Goal: Complete application form

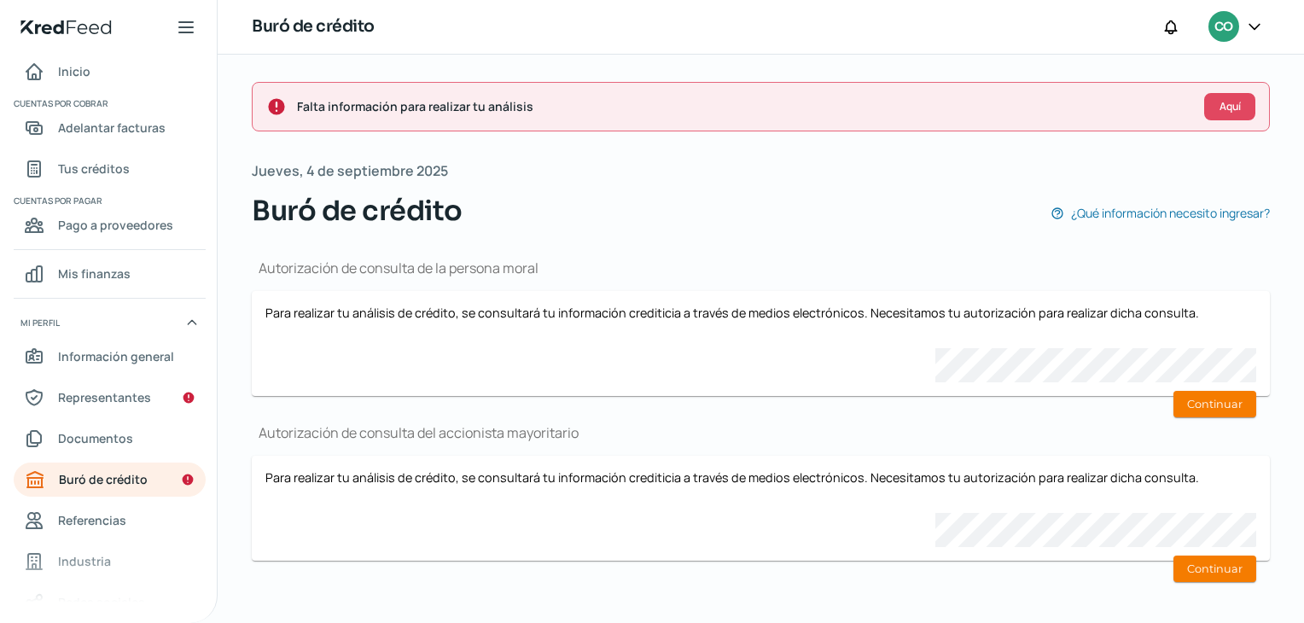
scroll to position [98, 0]
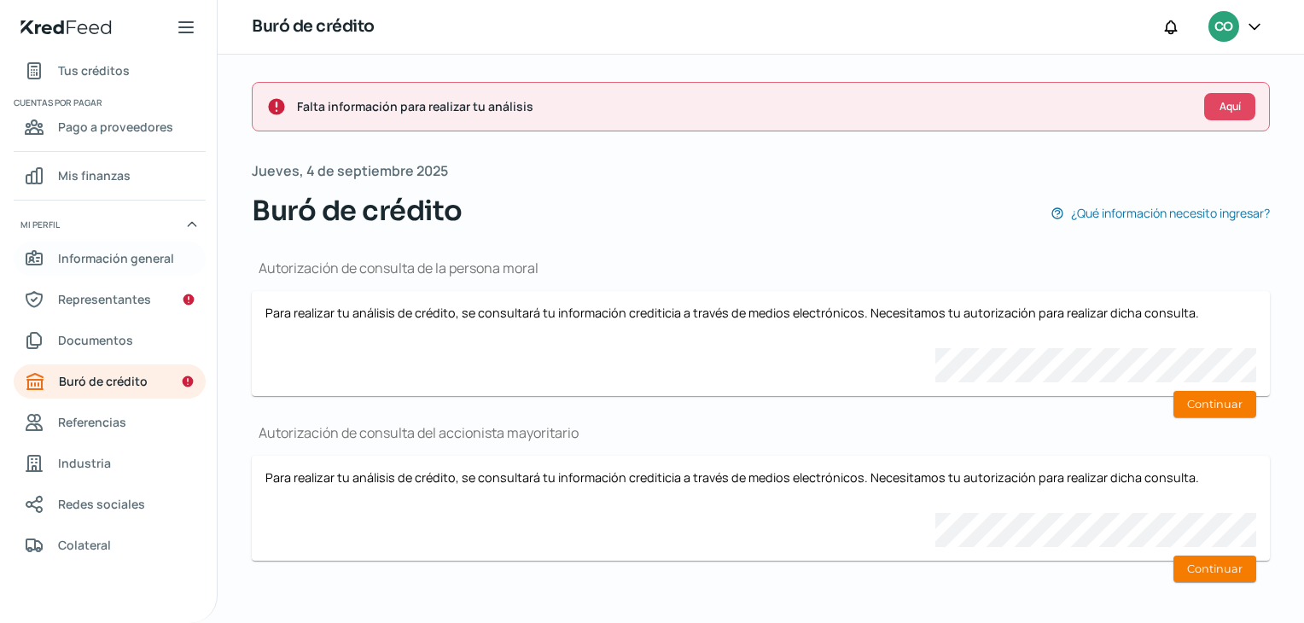
click at [106, 264] on span "Información general" at bounding box center [116, 257] width 116 height 21
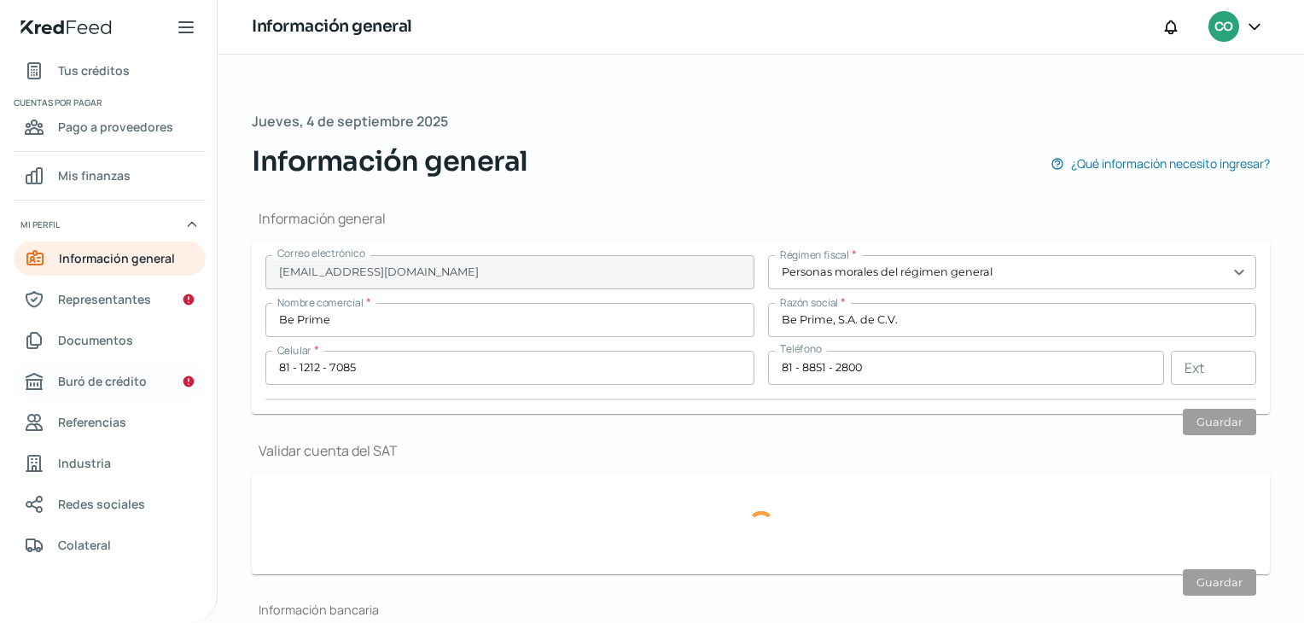
type input "BPR190405AG9"
type input "[GEOGRAPHIC_DATA][PERSON_NAME]"
type input "2424"
type input "66266"
type input "[GEOGRAPHIC_DATA]"
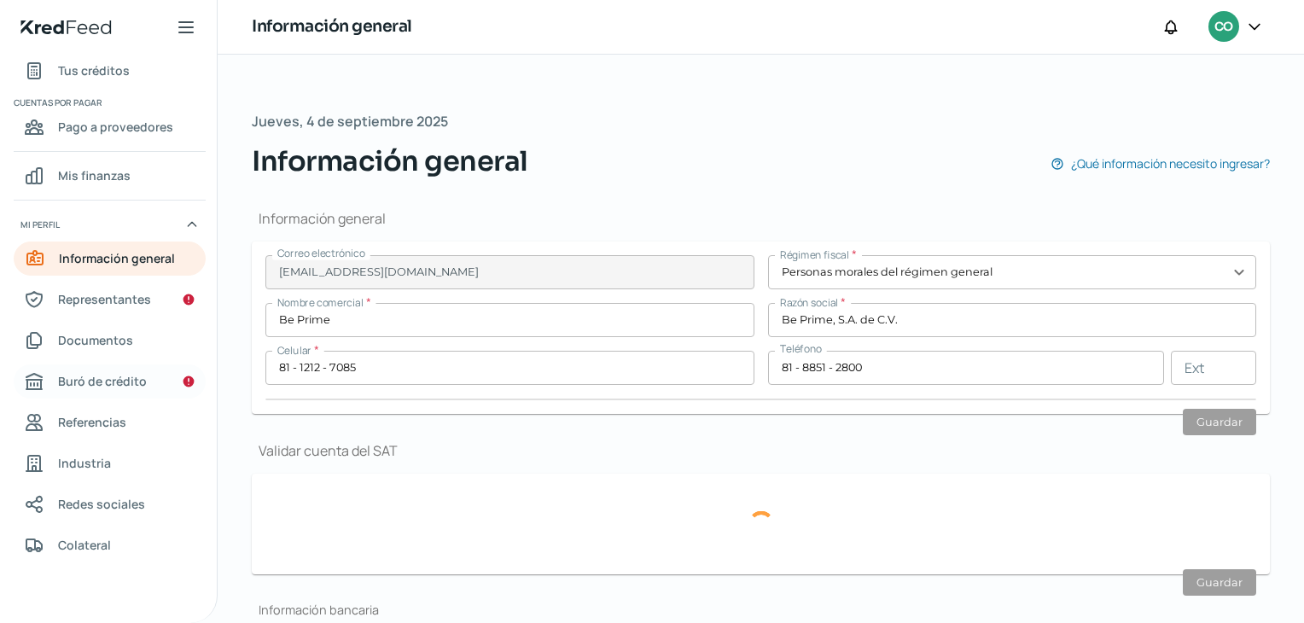
type input "San [PERSON_NAME]"
type input "Nuevo León"
type input "[GEOGRAPHIC_DATA]"
type input "CD-B-PRIME-FISCAL-OFICINA.pdf"
type input "5"
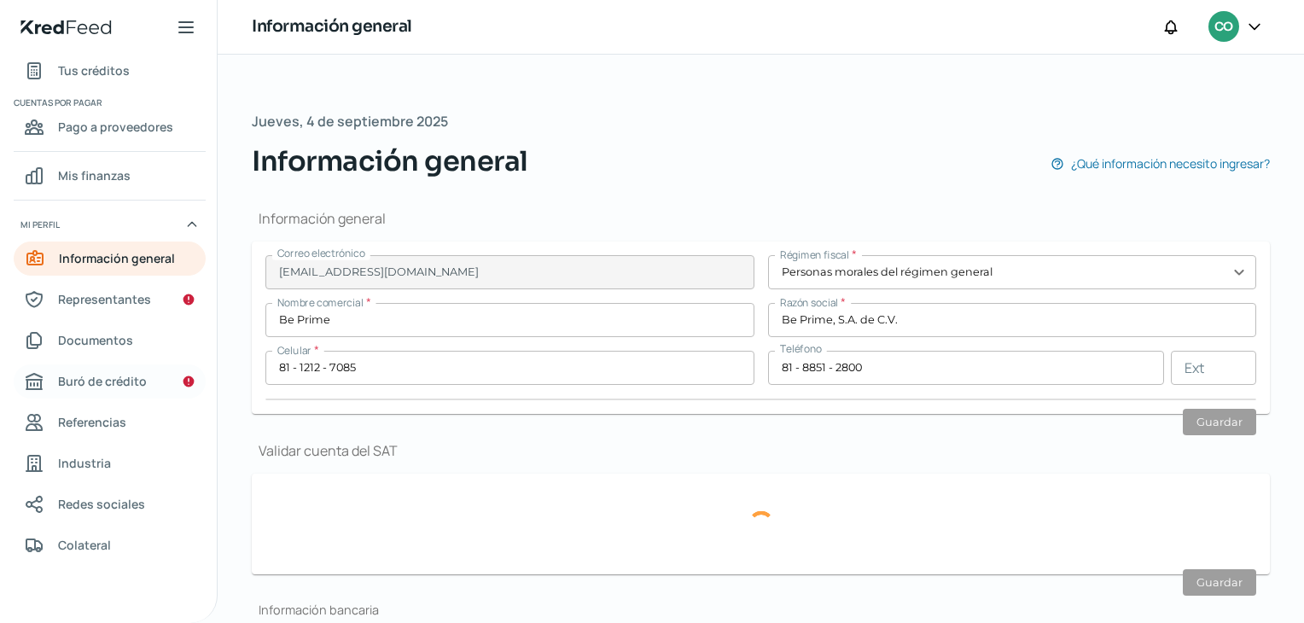
type input "0"
type input "Rentada"
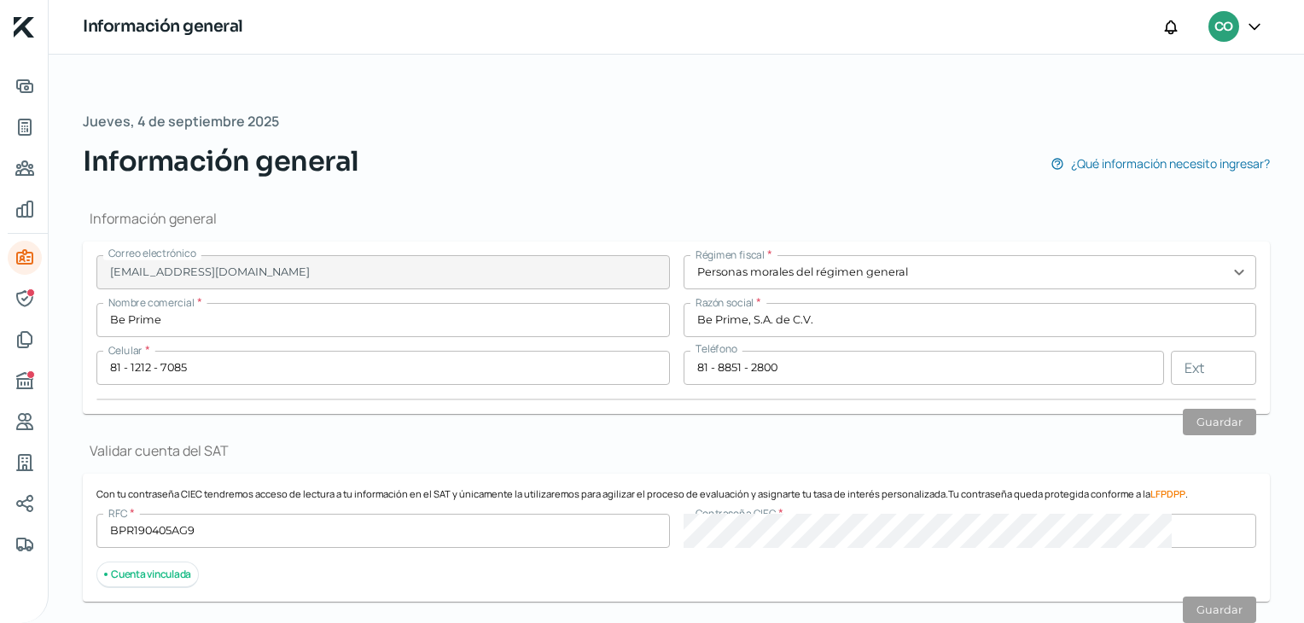
scroll to position [26, 0]
